Goal: Navigation & Orientation: Go to known website

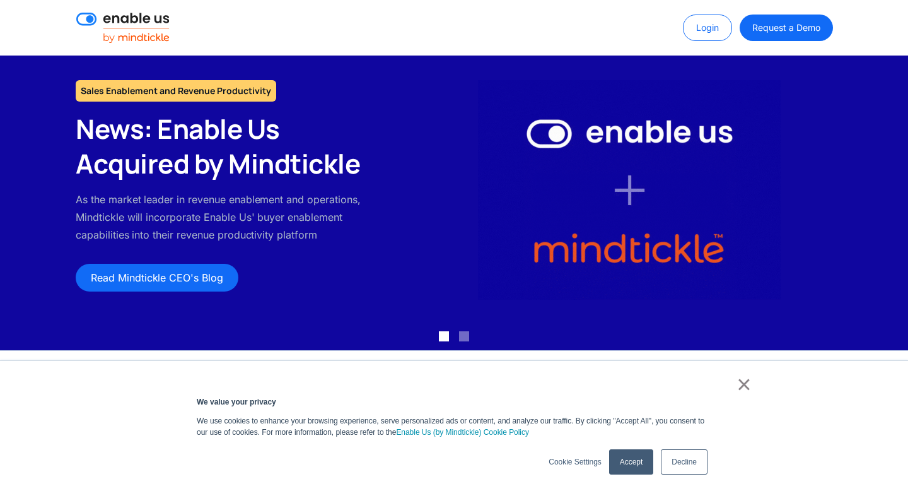
scroll to position [128, 0]
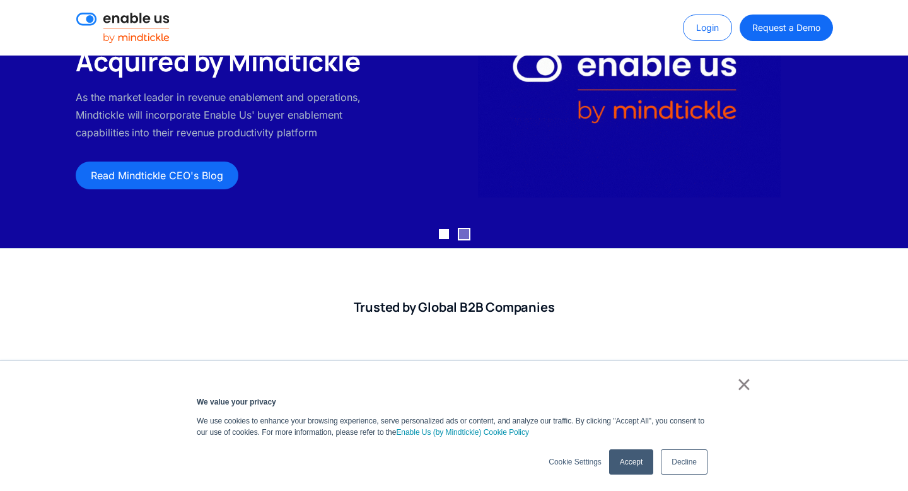
click at [460, 231] on div "Show slide 2 of 2" at bounding box center [464, 234] width 10 height 10
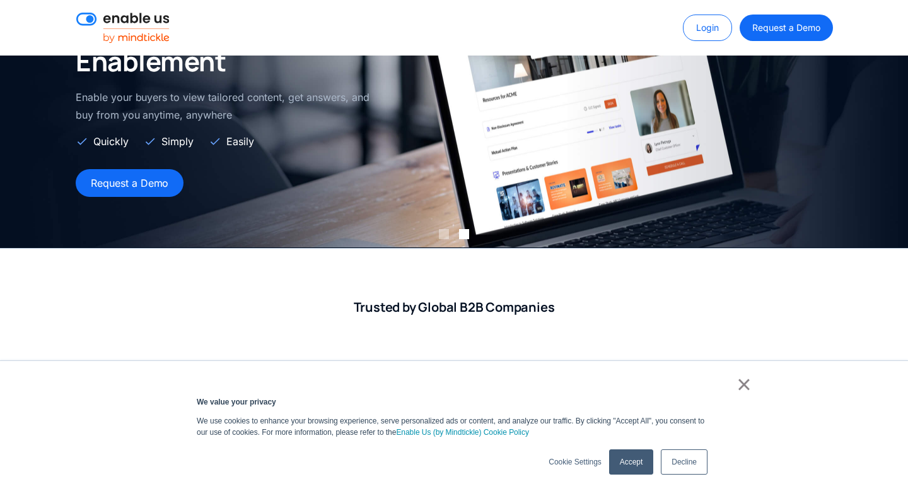
scroll to position [0, 0]
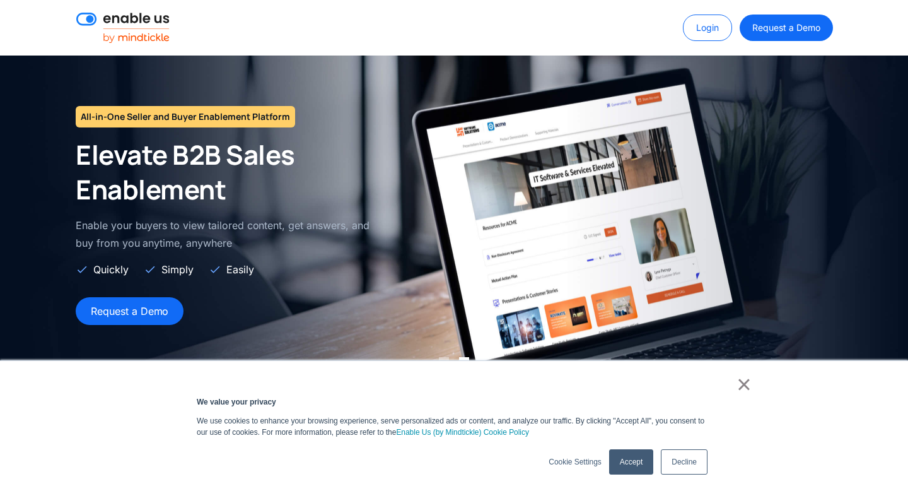
click at [132, 20] on img at bounding box center [122, 28] width 93 height 30
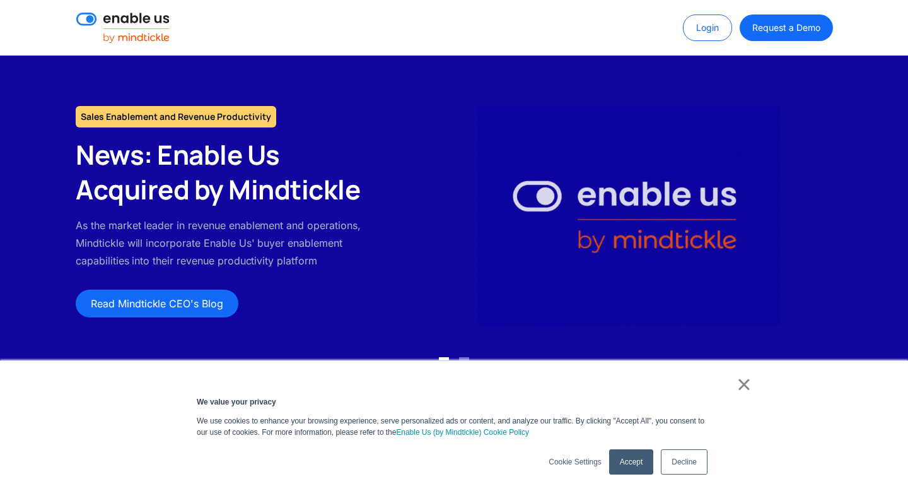
scroll to position [128, 0]
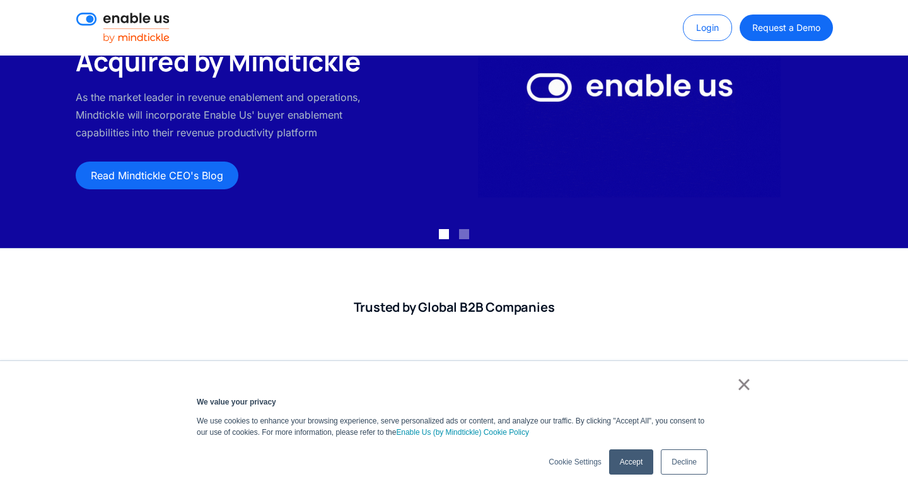
click at [751, 384] on link "×" at bounding box center [744, 383] width 15 height 11
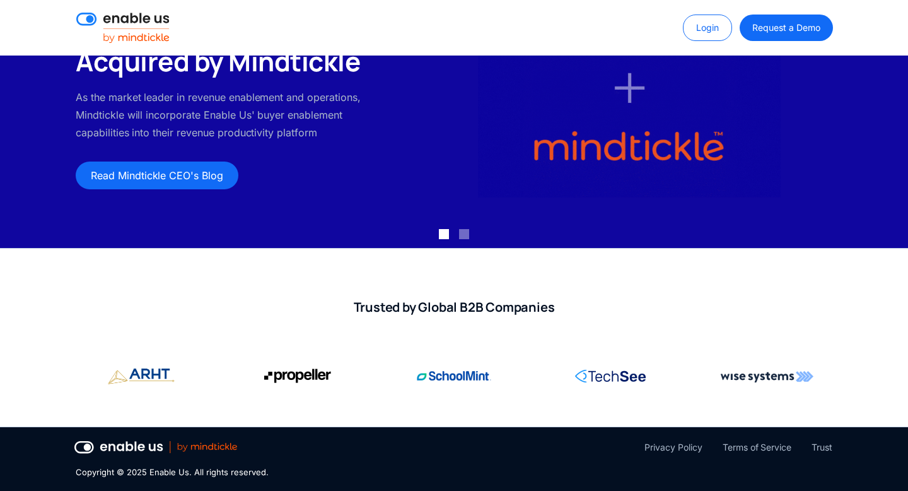
click at [88, 442] on img at bounding box center [155, 447] width 163 height 13
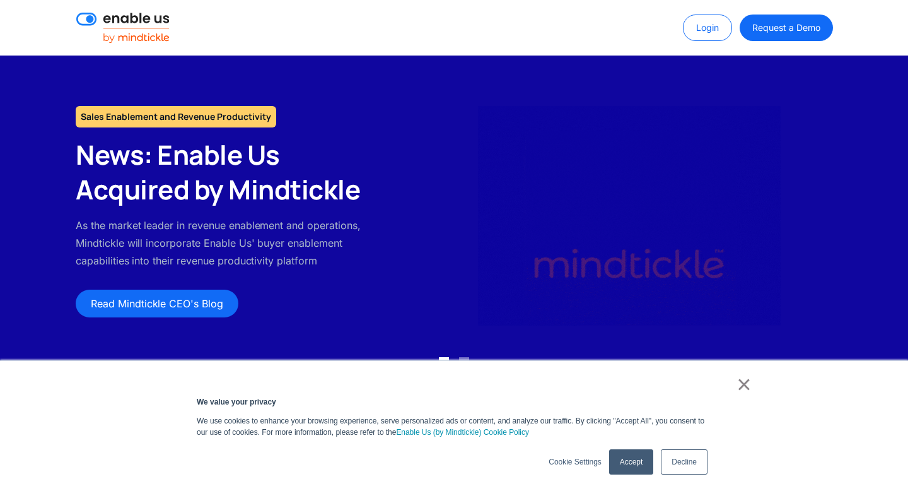
click at [743, 390] on link "×" at bounding box center [744, 383] width 15 height 11
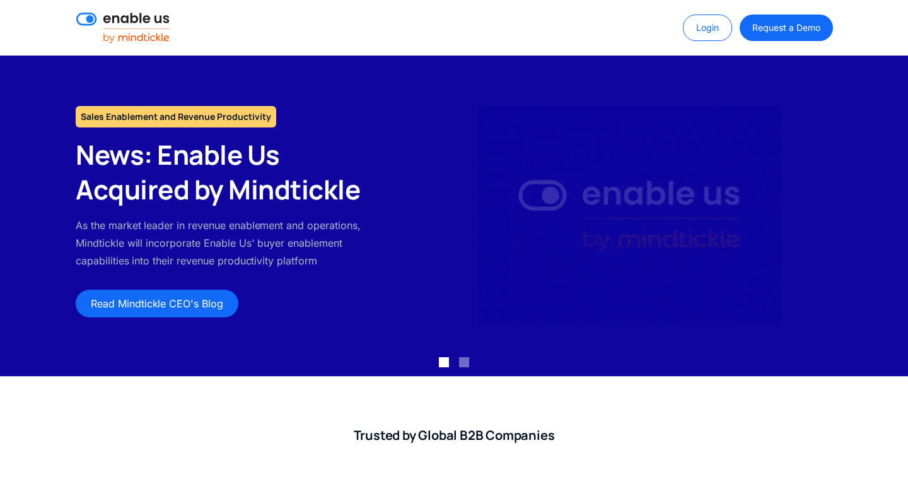
click at [88, 21] on img at bounding box center [122, 28] width 93 height 30
